Goal: Information Seeking & Learning: Learn about a topic

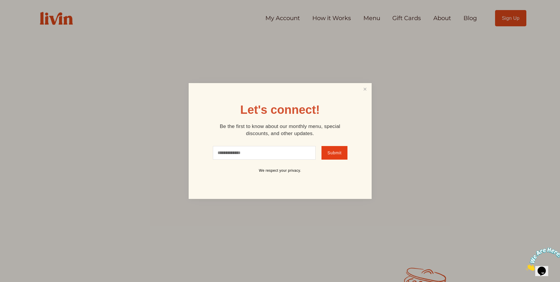
click at [229, 153] on input "text" at bounding box center [264, 153] width 103 height 14
type input "**********"
click at [335, 150] on span "Submit" at bounding box center [334, 152] width 14 height 5
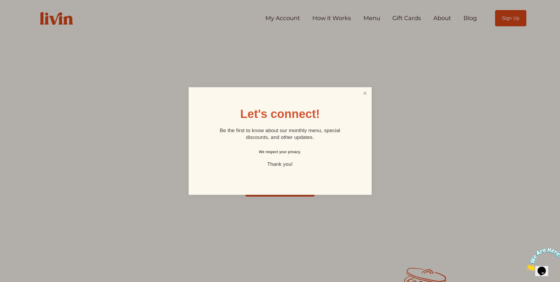
click at [366, 95] on link "Close" at bounding box center [364, 93] width 11 height 11
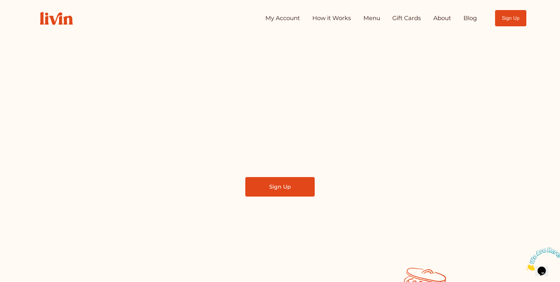
click at [336, 21] on link "How it Works" at bounding box center [331, 18] width 39 height 12
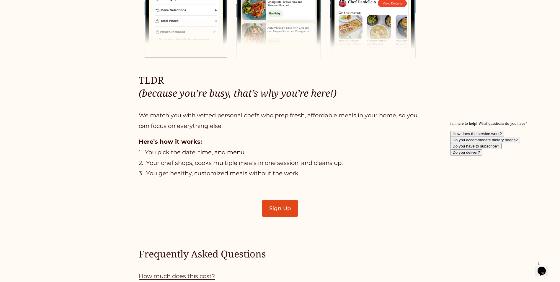
scroll to position [384, 0]
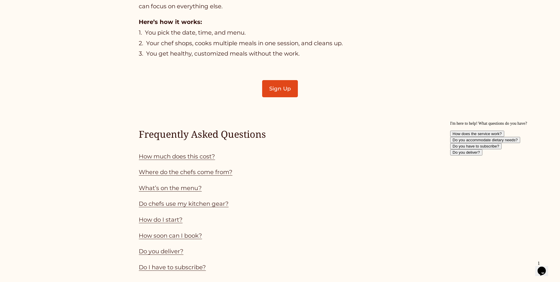
click at [197, 156] on link "How much does this cost?" at bounding box center [177, 156] width 76 height 7
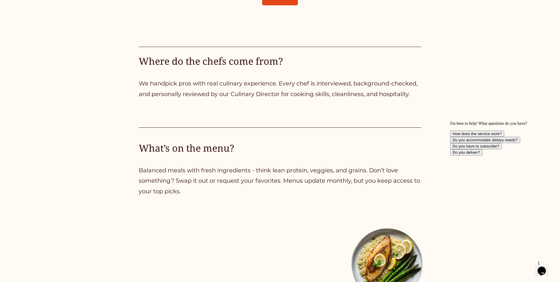
scroll to position [993, 0]
